Goal: Register for event/course

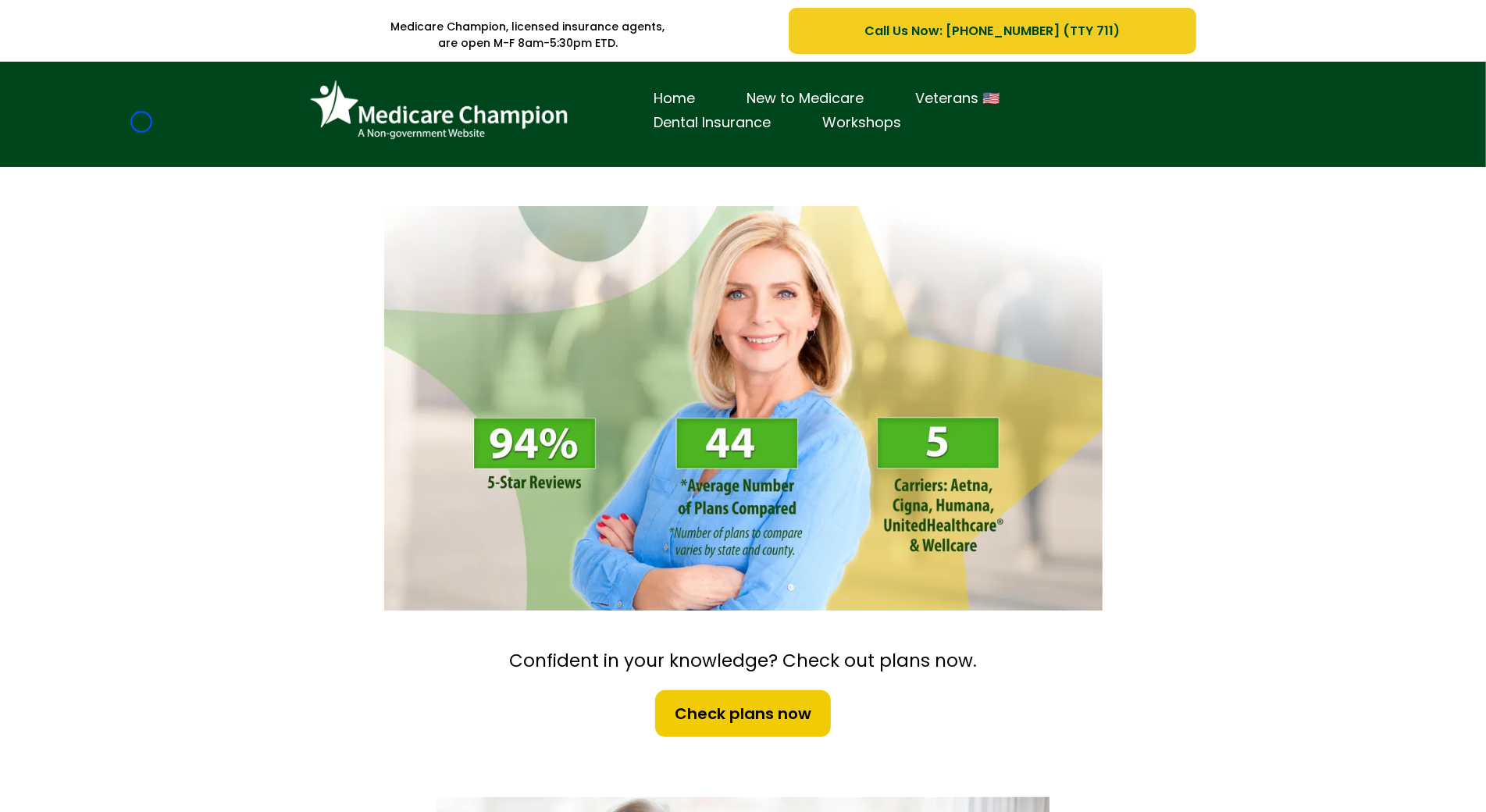
click at [141, 121] on div "Home New to Medicare Veterans 🇺🇸 Dental Insurance Workshops" at bounding box center [743, 115] width 1486 height 106
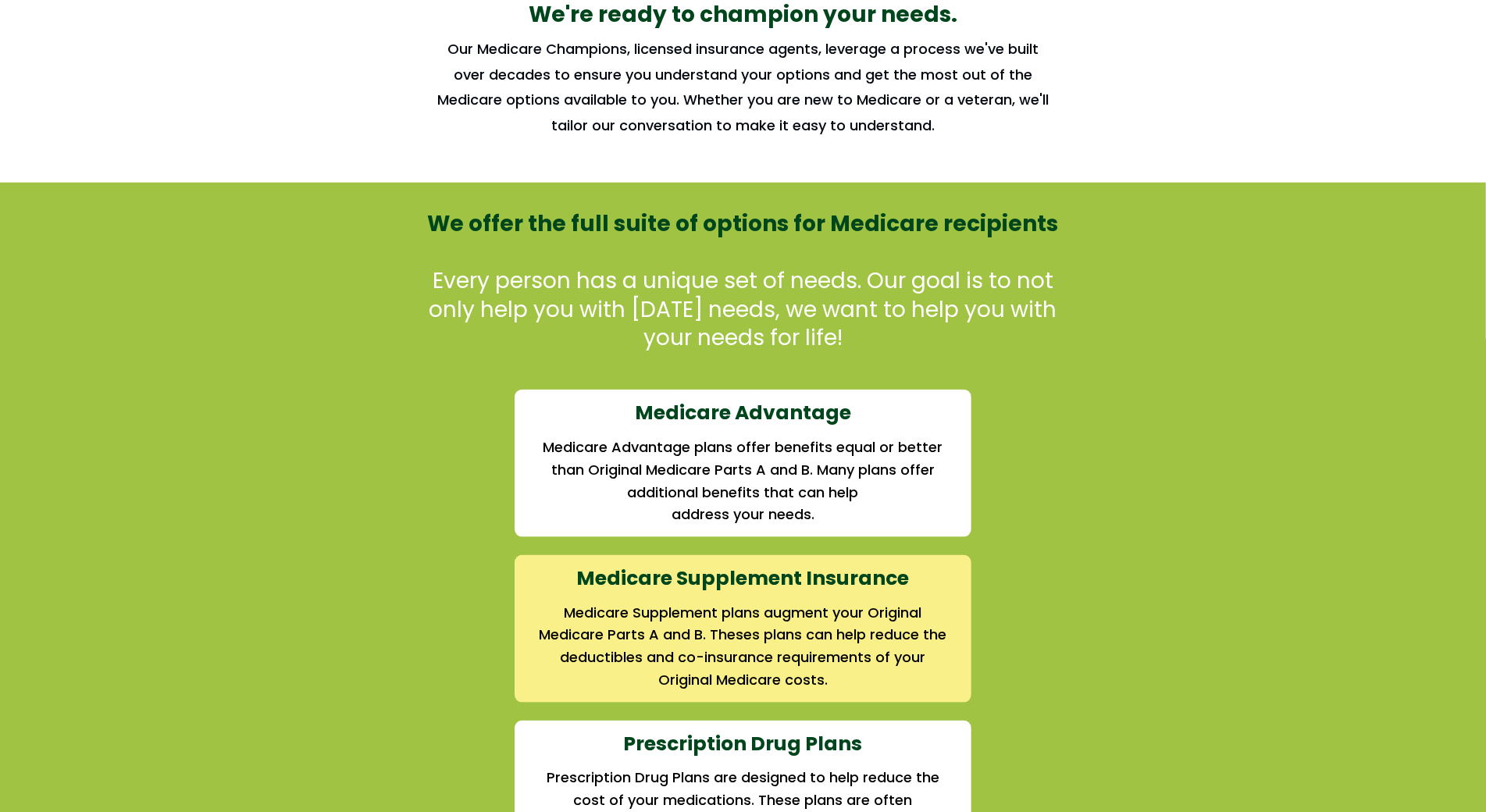
scroll to position [1379, 0]
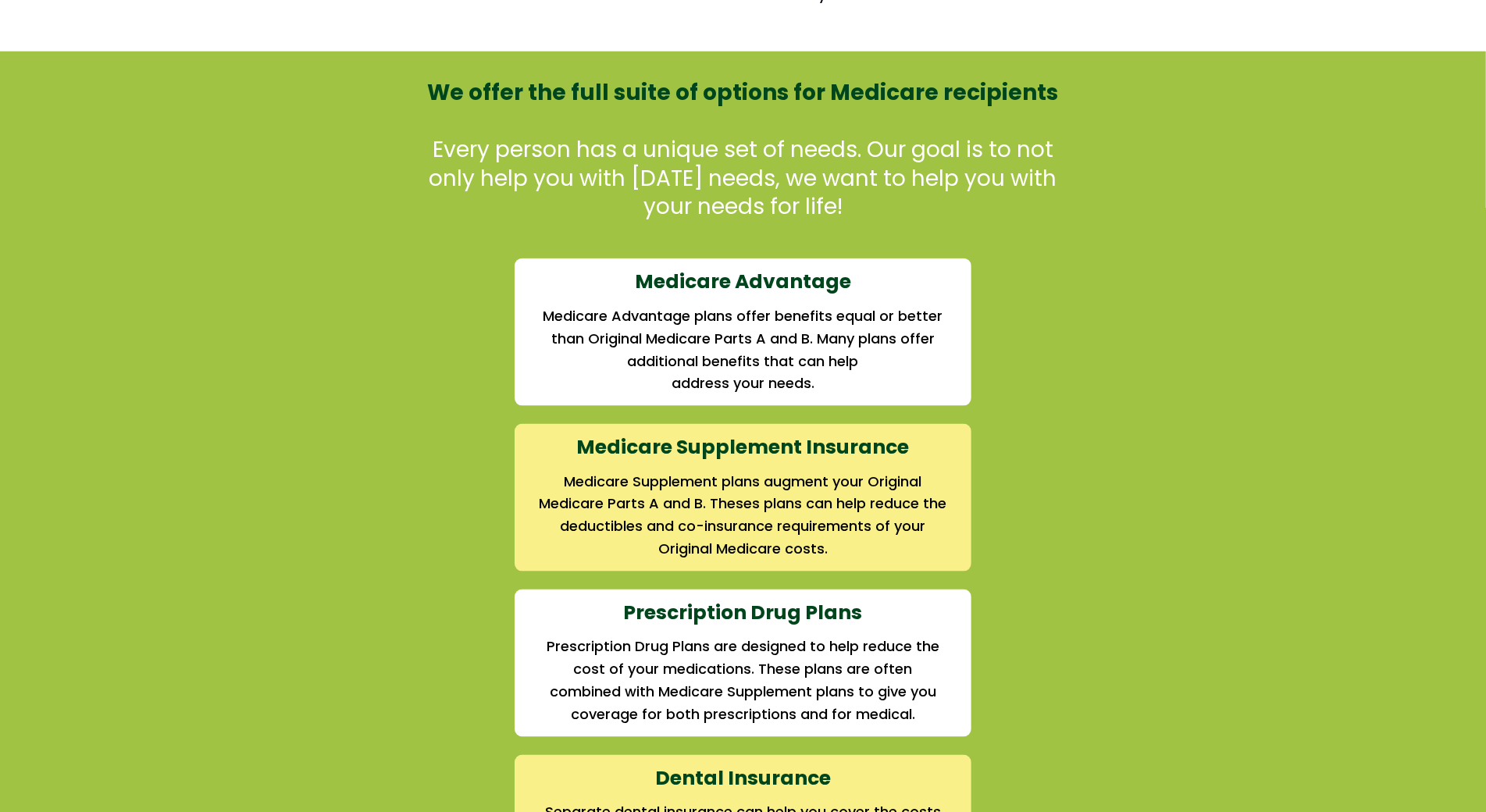
click at [141, 121] on div "We offer the full suite of options for Medicare recipients Every person has a u…" at bounding box center [743, 657] width 1486 height 1211
click at [130, 152] on div "We offer the full suite of options for Medicare recipients Every person has a u…" at bounding box center [743, 657] width 1486 height 1211
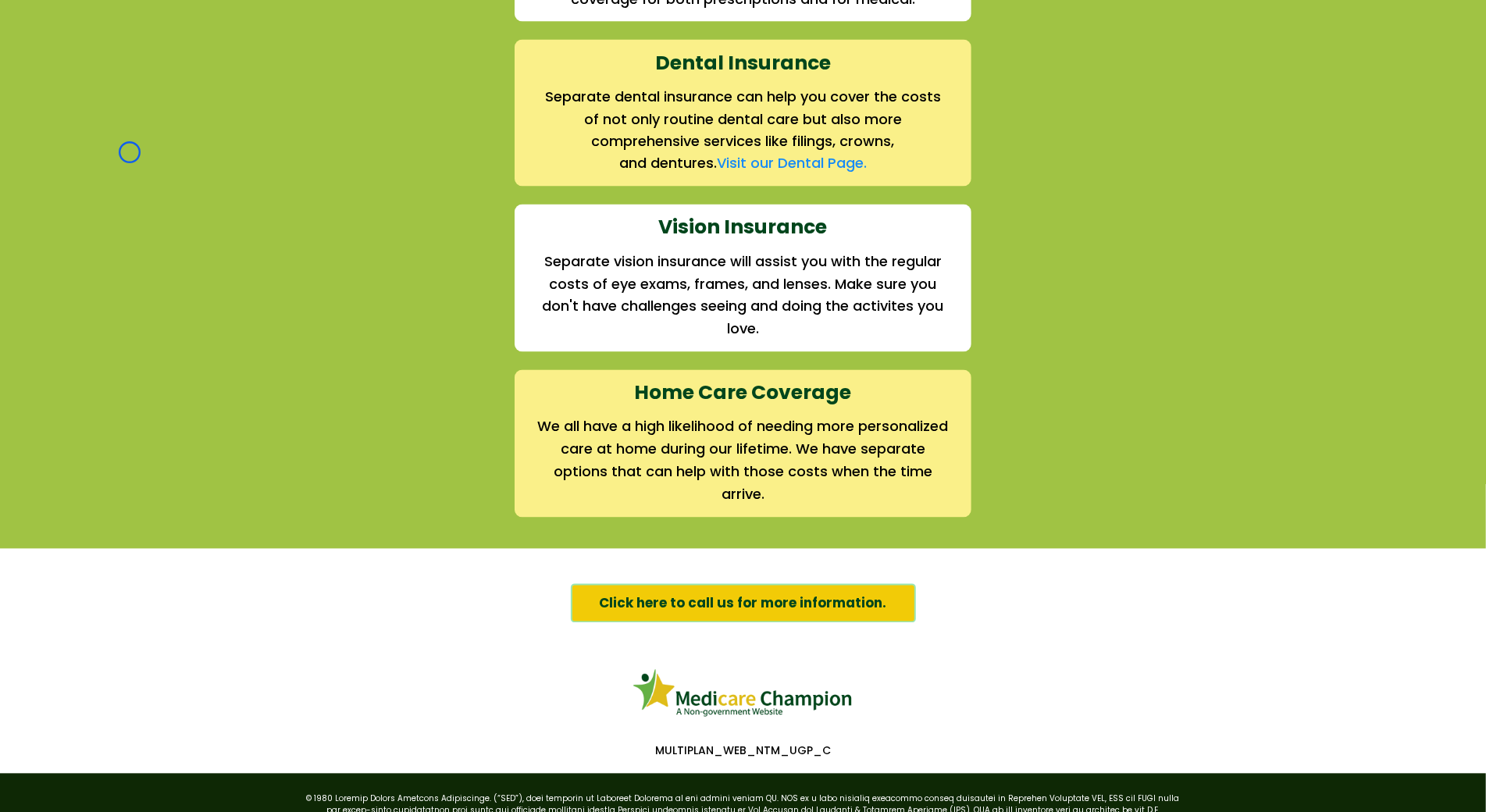
scroll to position [2119, 0]
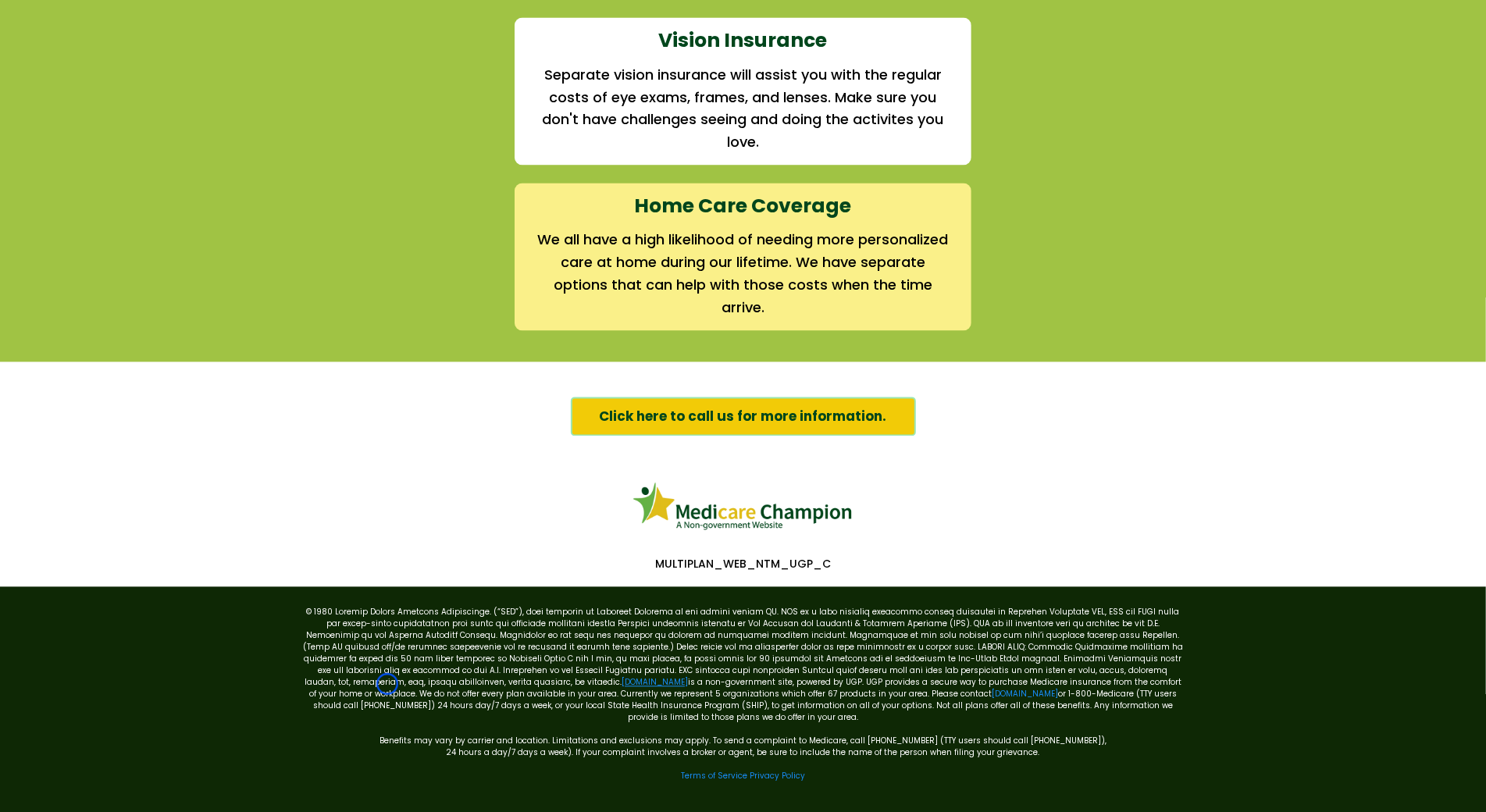
click at [622, 684] on link "[DOMAIN_NAME]" at bounding box center [655, 681] width 66 height 12
click at [992, 688] on link "[DOMAIN_NAME]" at bounding box center [1025, 693] width 66 height 12
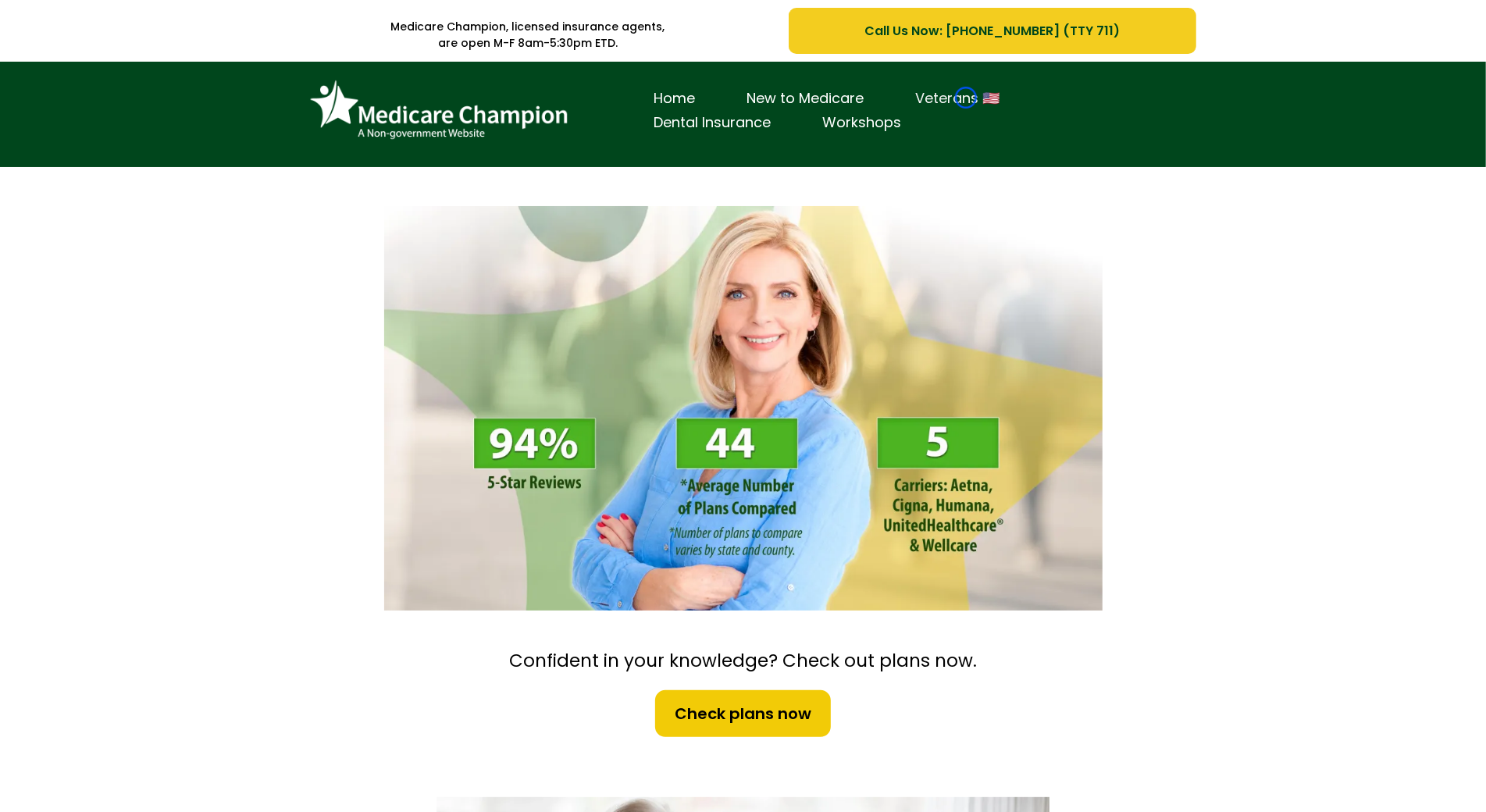
click at [966, 97] on link "Veterans 🇺🇸" at bounding box center [958, 98] width 136 height 24
click at [79, 90] on div "Home New to Medicare Veterans 🇺🇸 Dental Insurance Workshops" at bounding box center [743, 115] width 1486 height 106
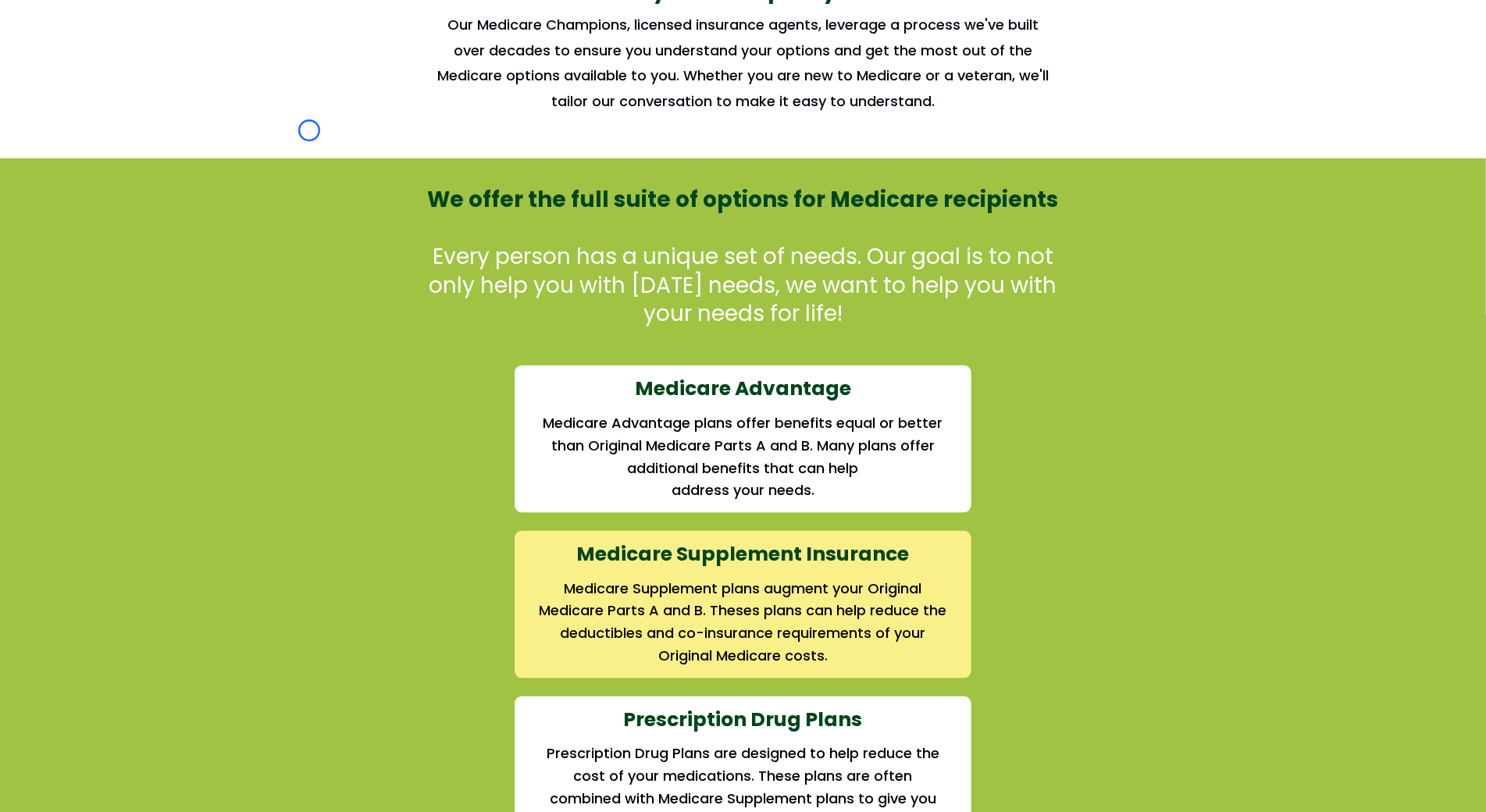
scroll to position [1411, 0]
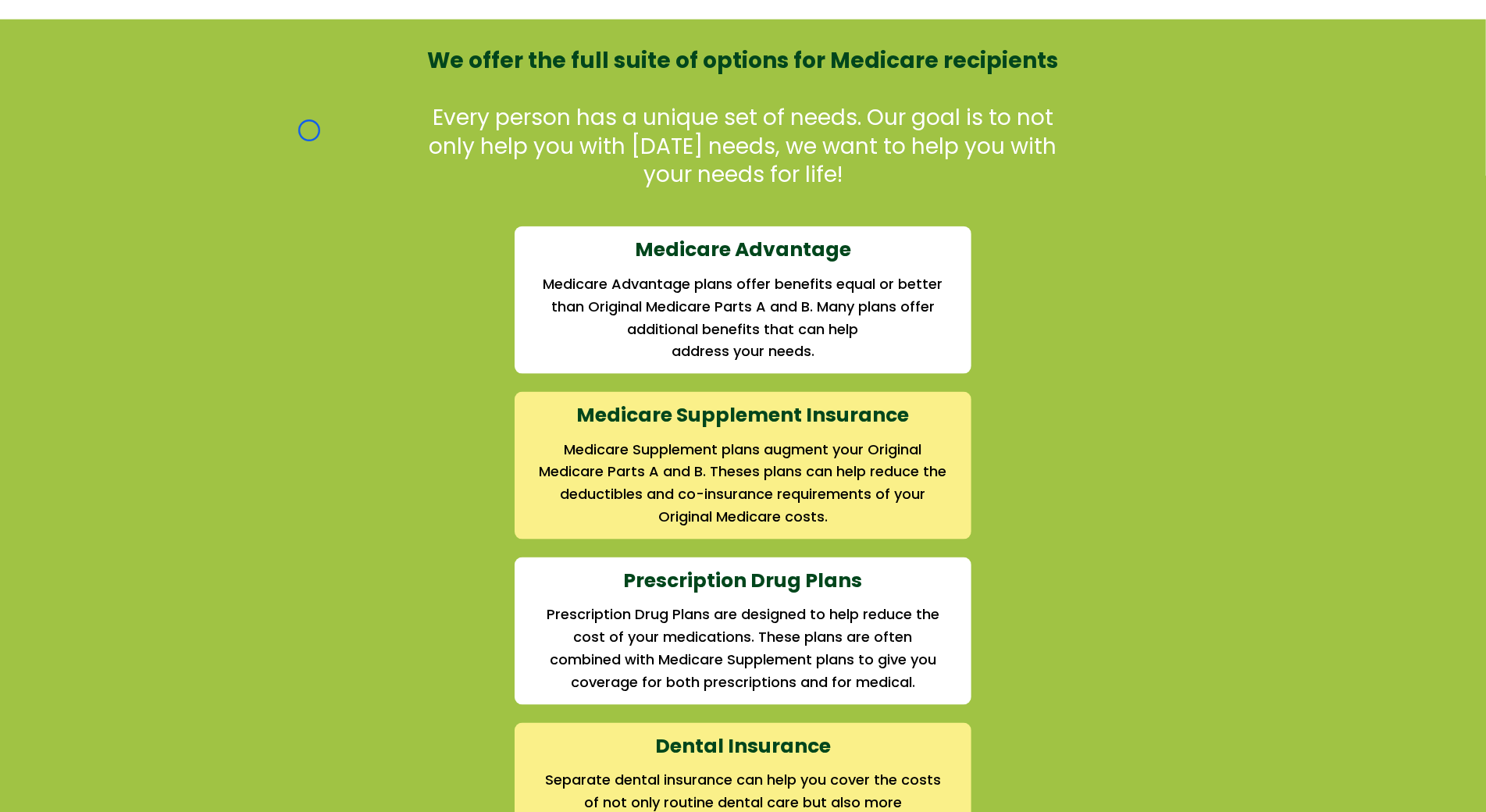
click at [79, 90] on div "We offer the full suite of options for Medicare recipients Every person has a u…" at bounding box center [743, 625] width 1486 height 1211
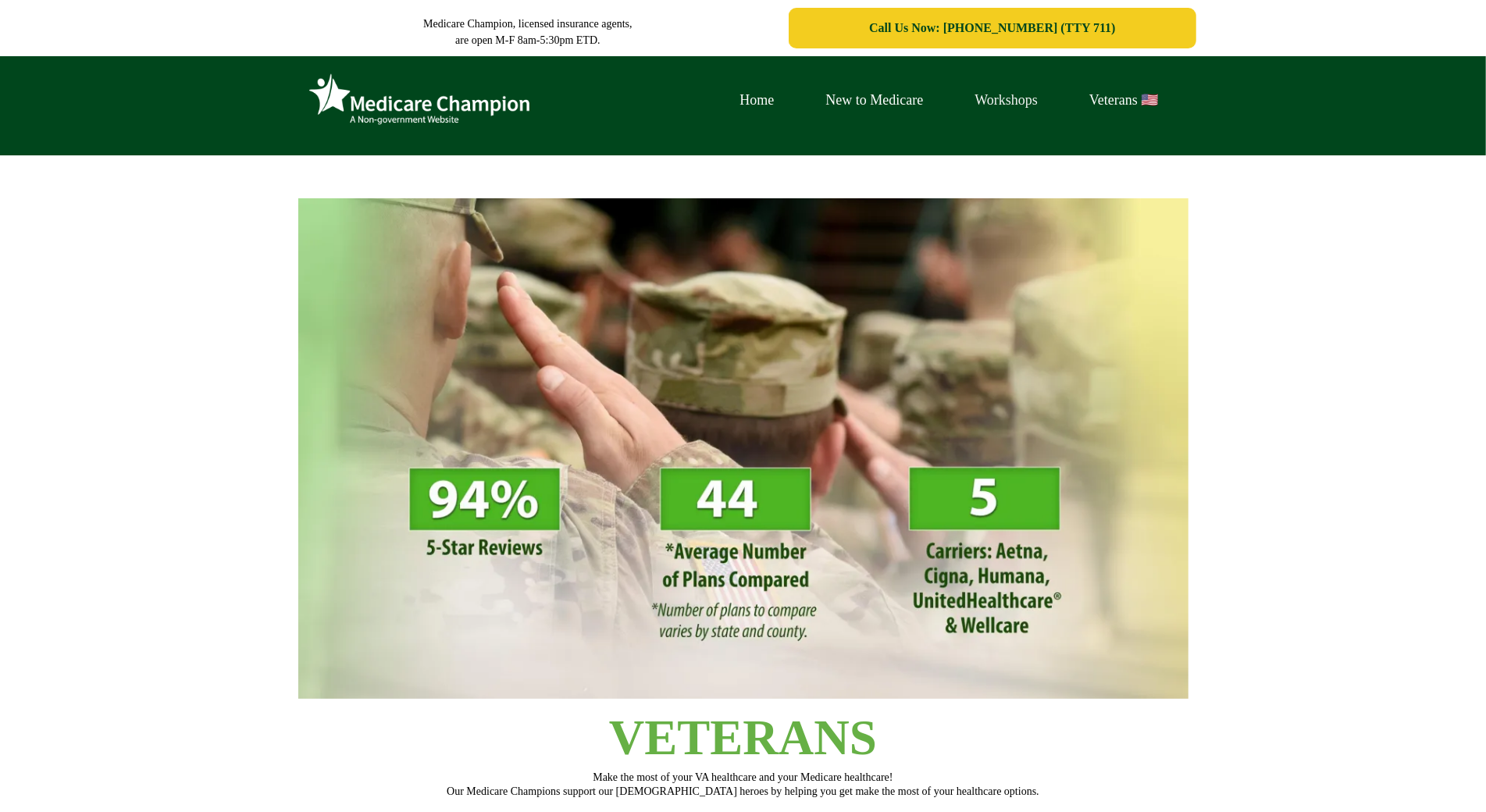
click at [966, 97] on link "Workshops" at bounding box center [1006, 100] width 115 height 24
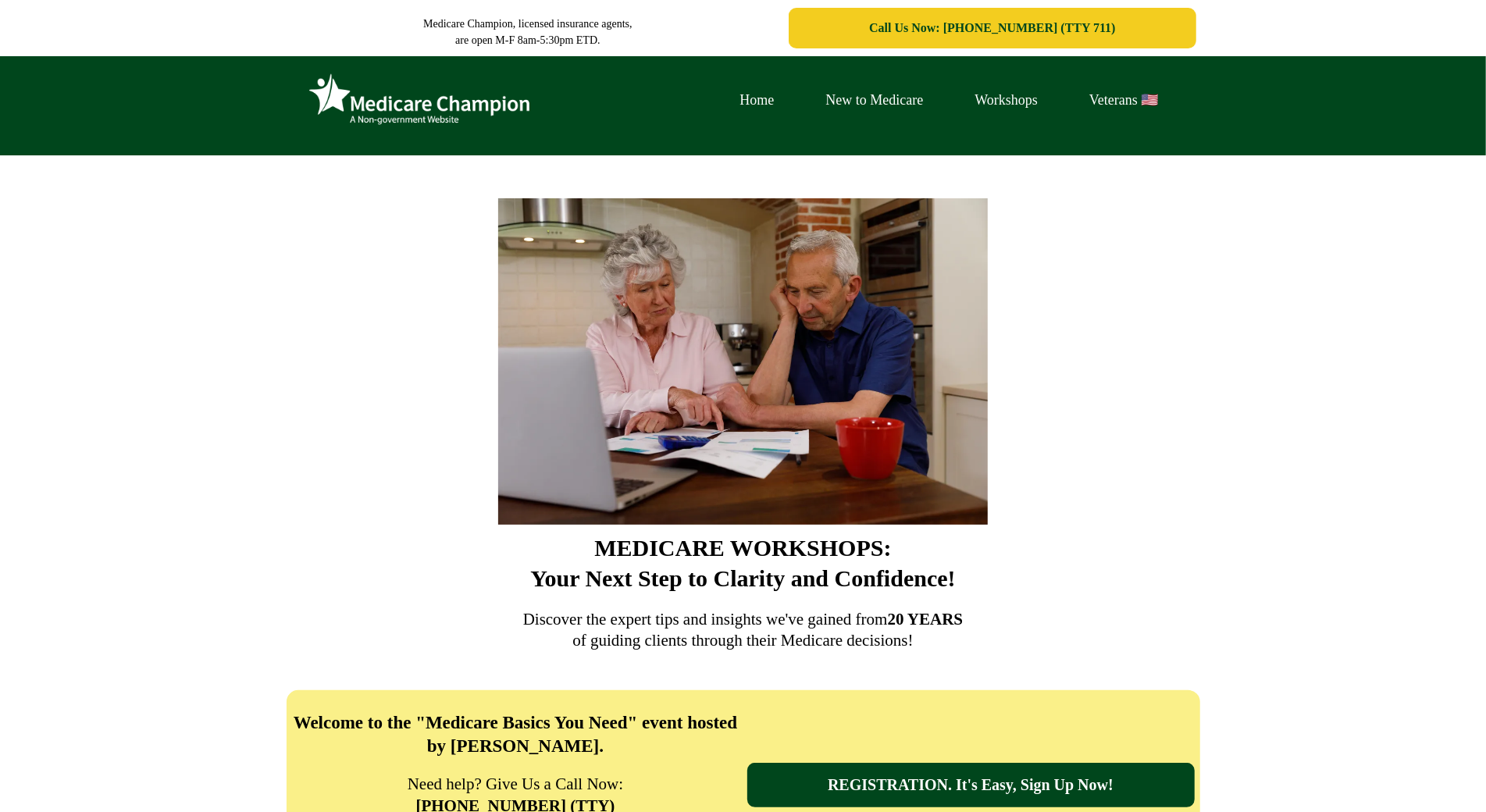
click at [119, 126] on div "Home New to Medicare Workshops Veterans 🇺🇸" at bounding box center [743, 106] width 1486 height 99
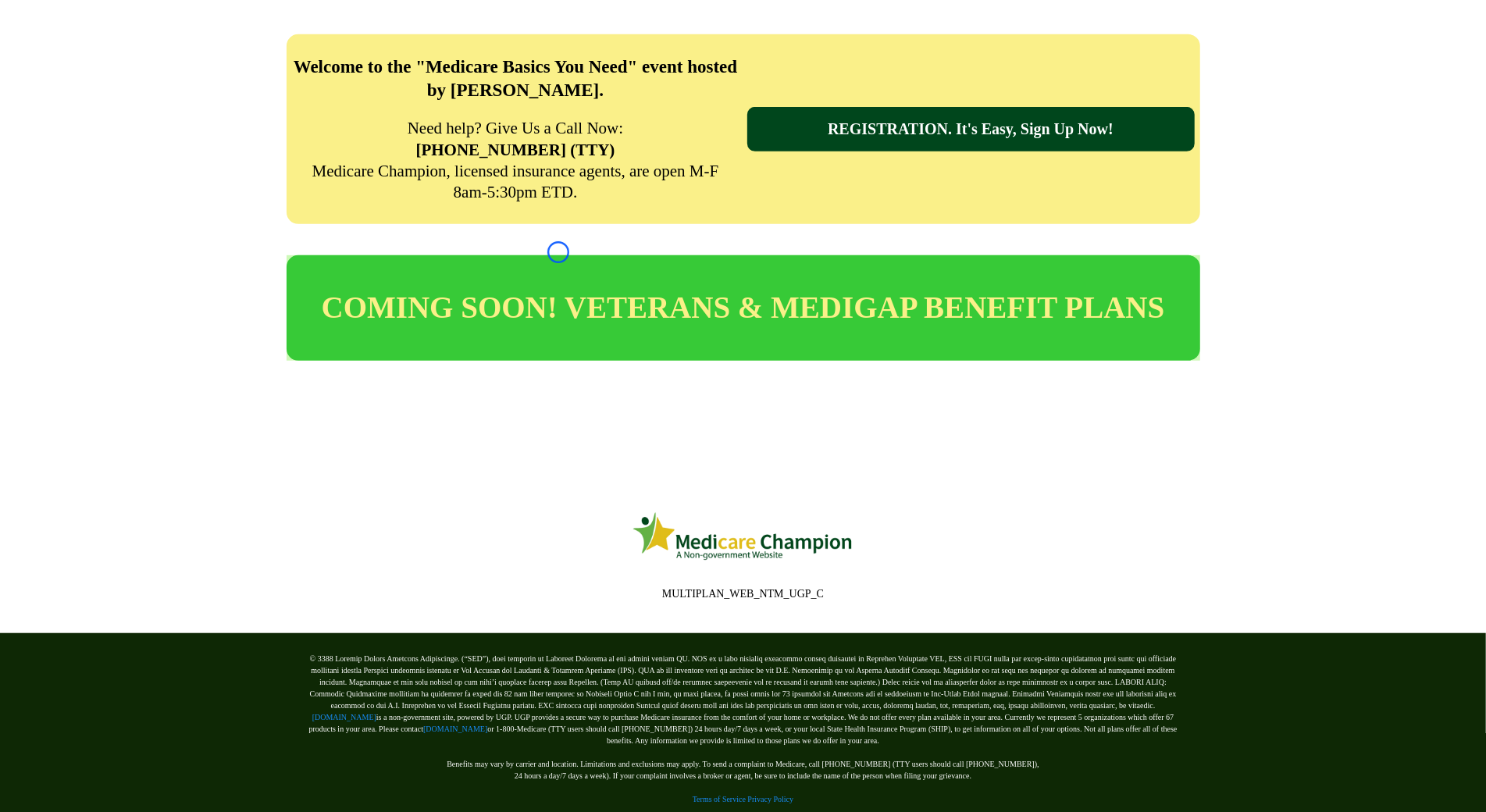
scroll to position [691, 0]
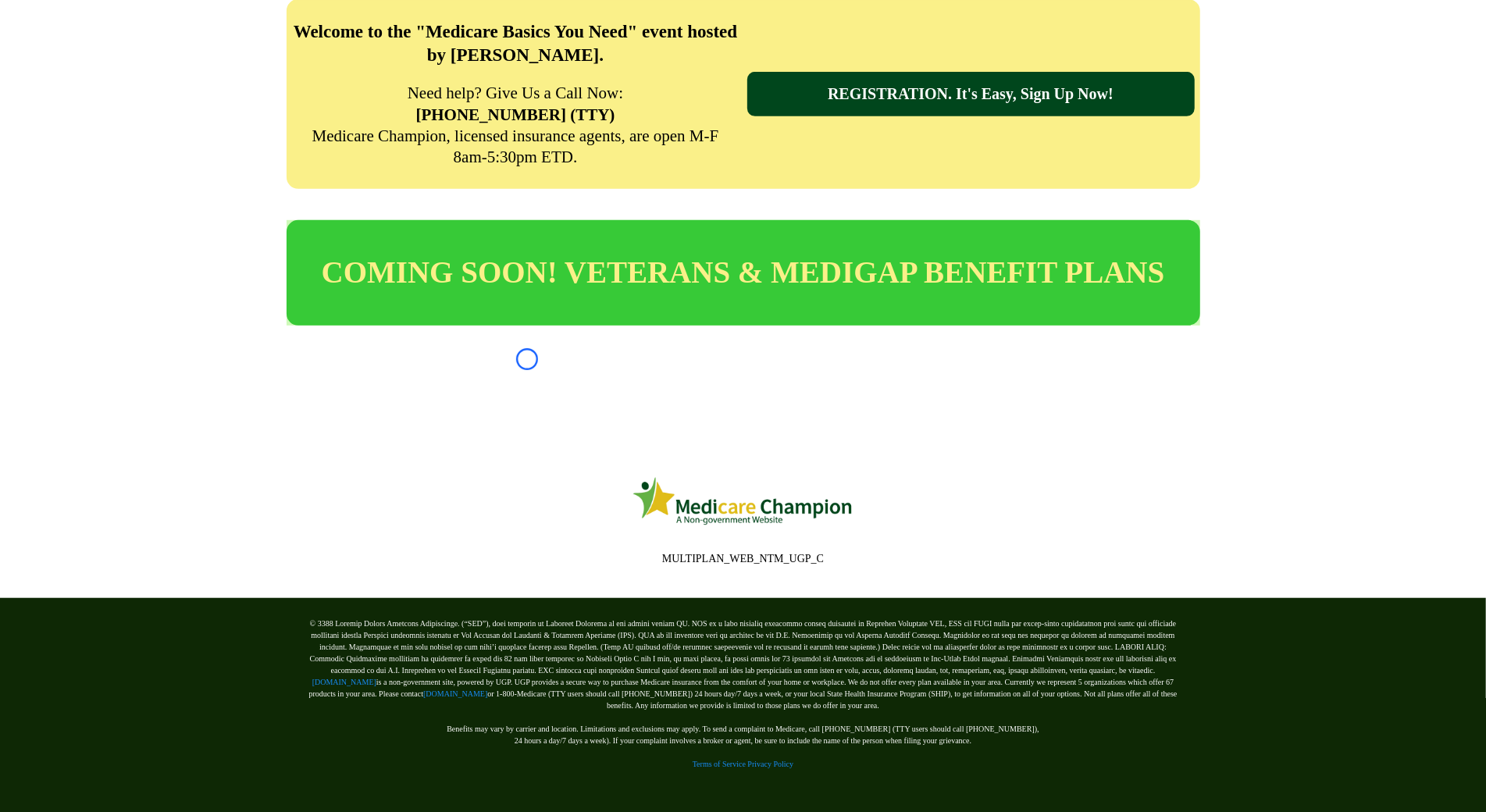
click at [119, 126] on div "Welcome to the "Medicare Basics You Need" event hosted by [PERSON_NAME]. Need h…" at bounding box center [743, 93] width 1486 height 221
